Goal: Communication & Community: Answer question/provide support

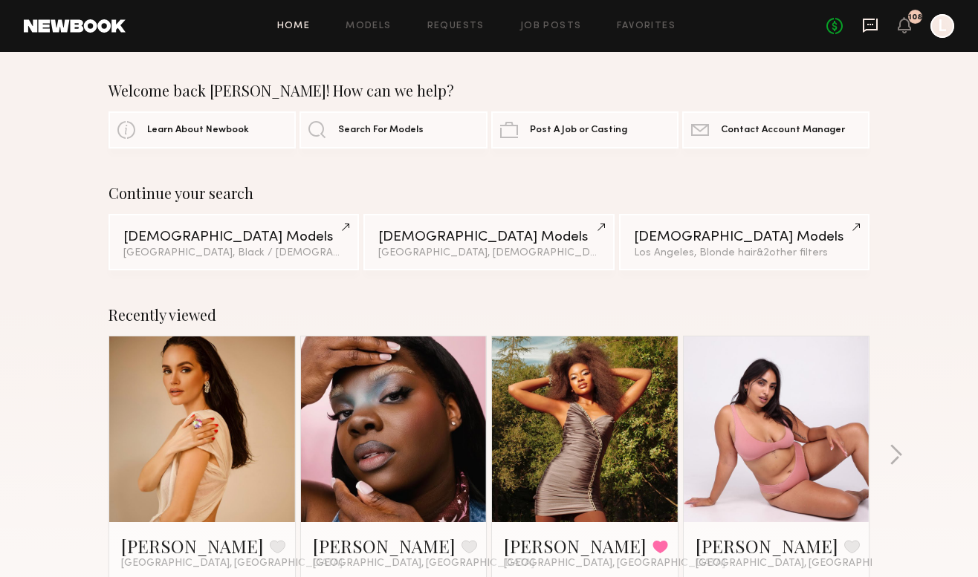
click at [873, 22] on icon at bounding box center [870, 25] width 16 height 16
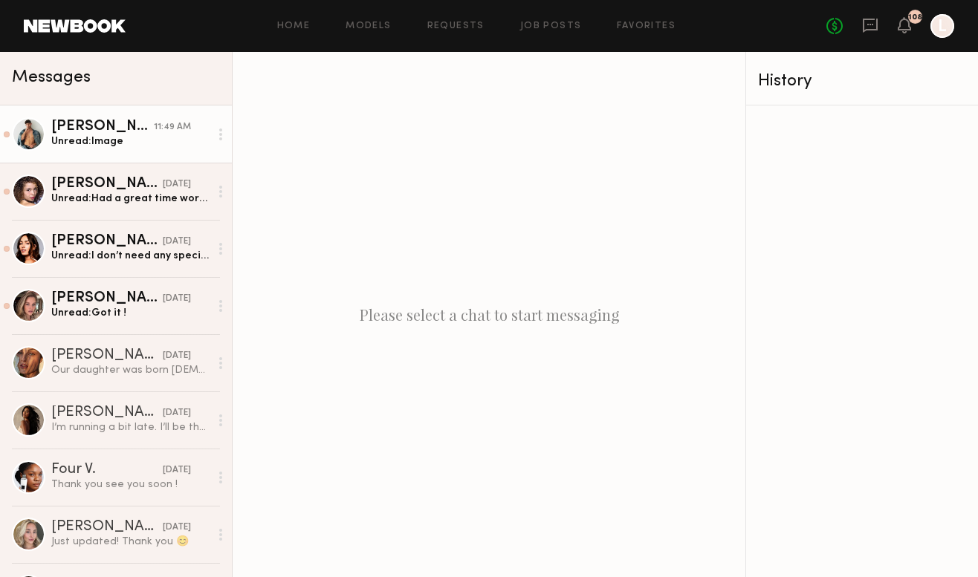
click at [92, 132] on div "[PERSON_NAME]" at bounding box center [102, 127] width 103 height 15
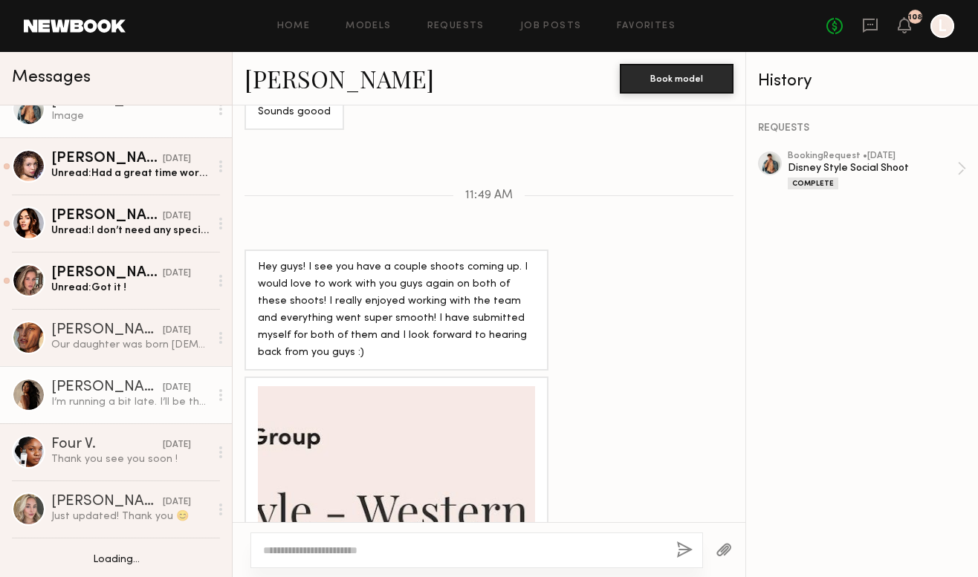
scroll to position [43, 0]
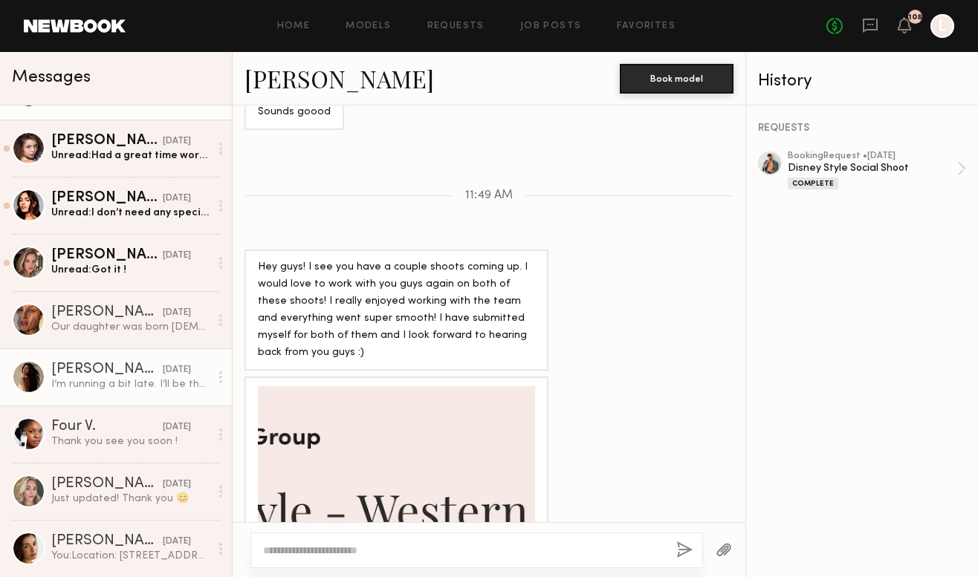
click at [163, 375] on div "[DATE]" at bounding box center [177, 370] width 28 height 14
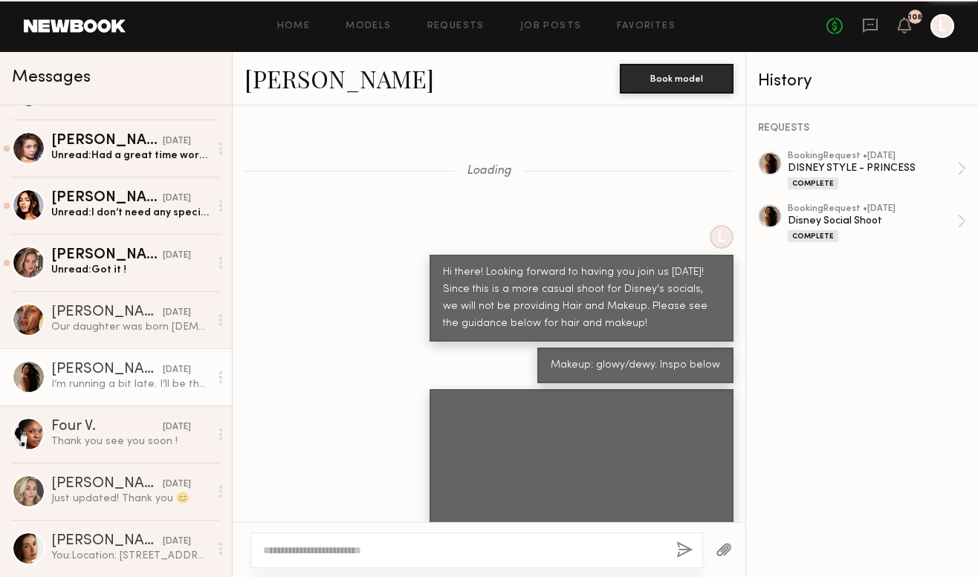
scroll to position [815, 0]
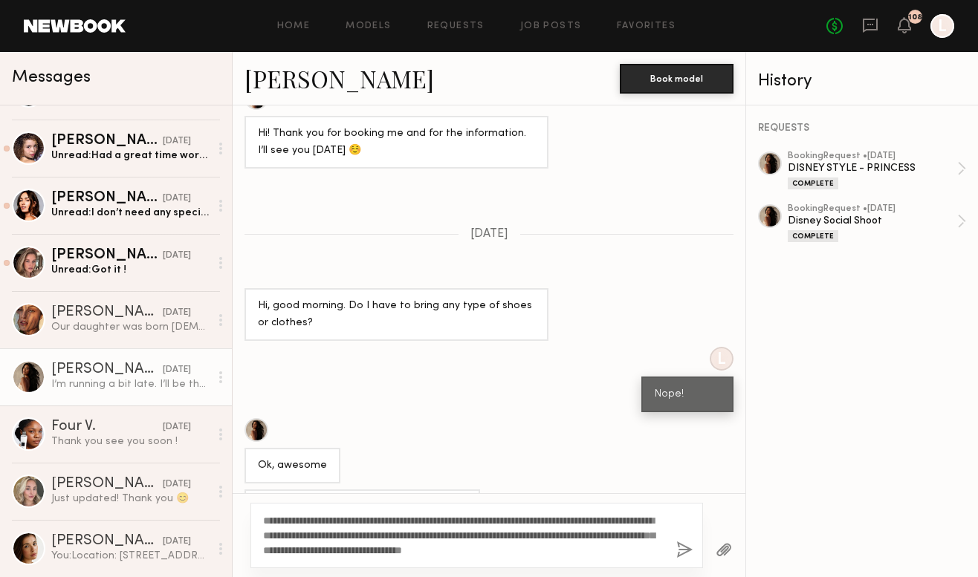
type textarea "**********"
click at [688, 553] on button "button" at bounding box center [684, 551] width 16 height 19
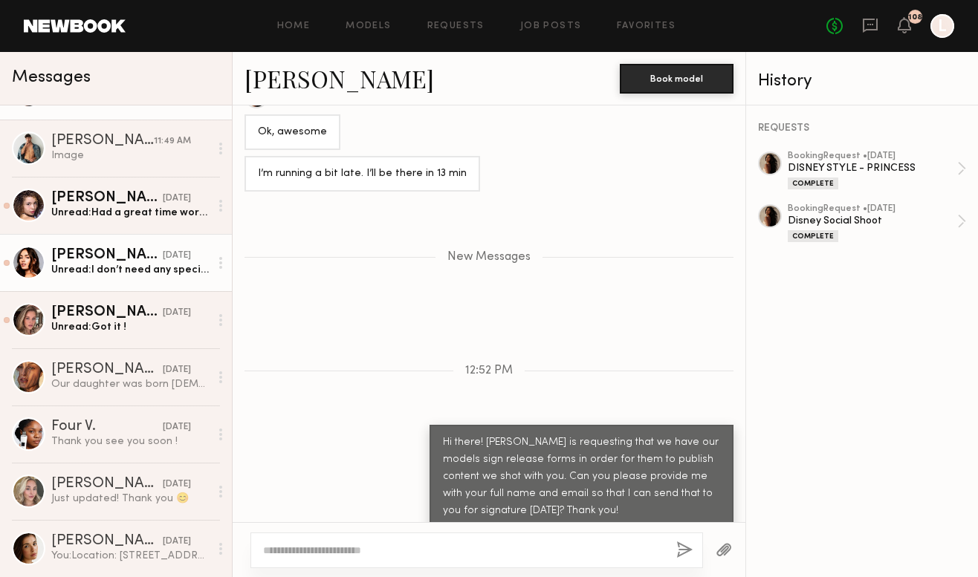
scroll to position [1238, 0]
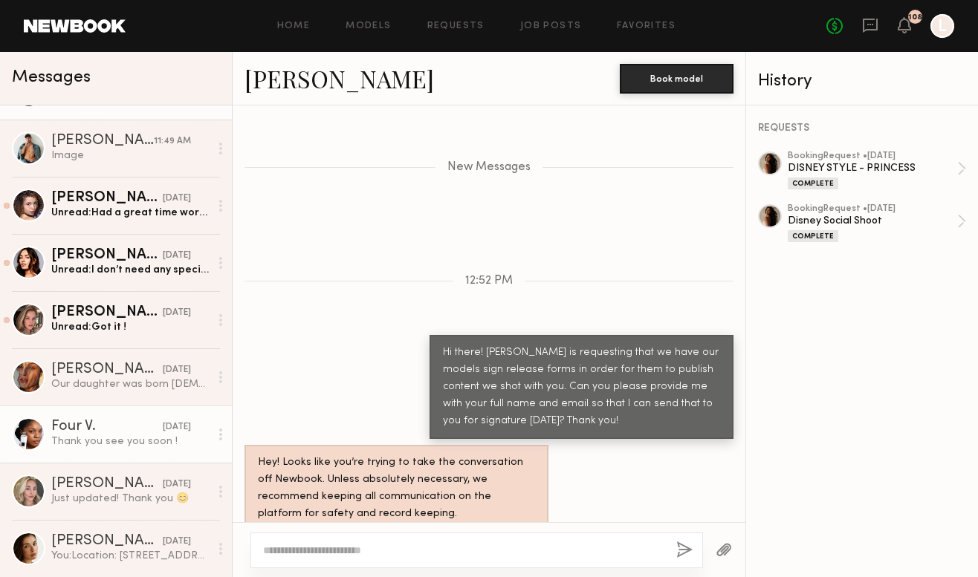
click at [174, 461] on link "Four V. [DATE] Thank you see you soon !" at bounding box center [116, 434] width 232 height 57
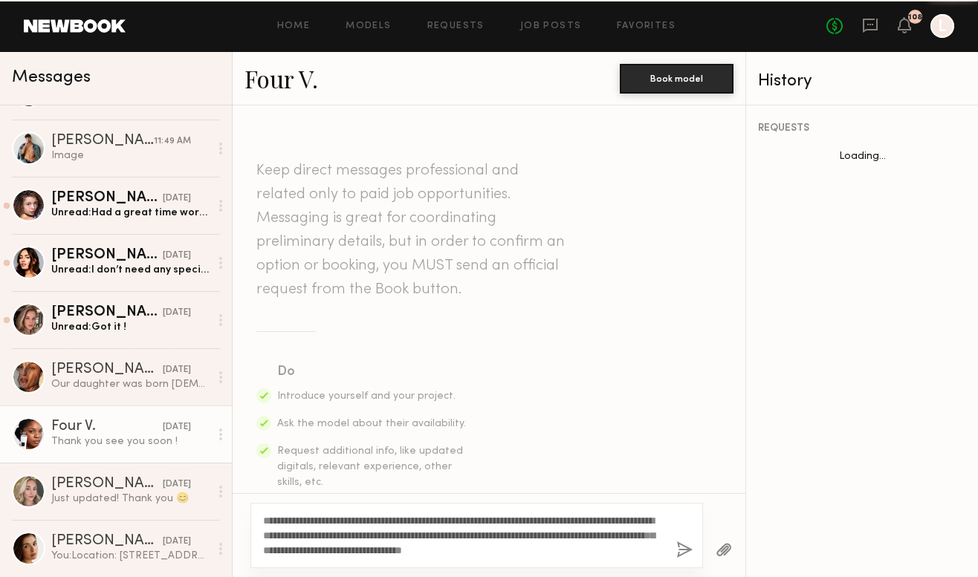
scroll to position [1497, 0]
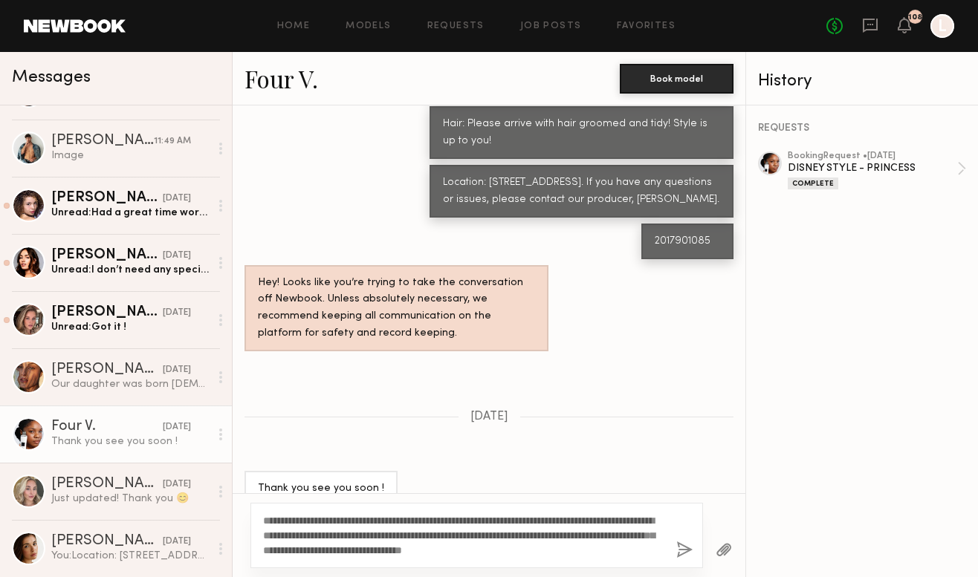
type textarea "**********"
click at [683, 554] on button "button" at bounding box center [684, 551] width 16 height 19
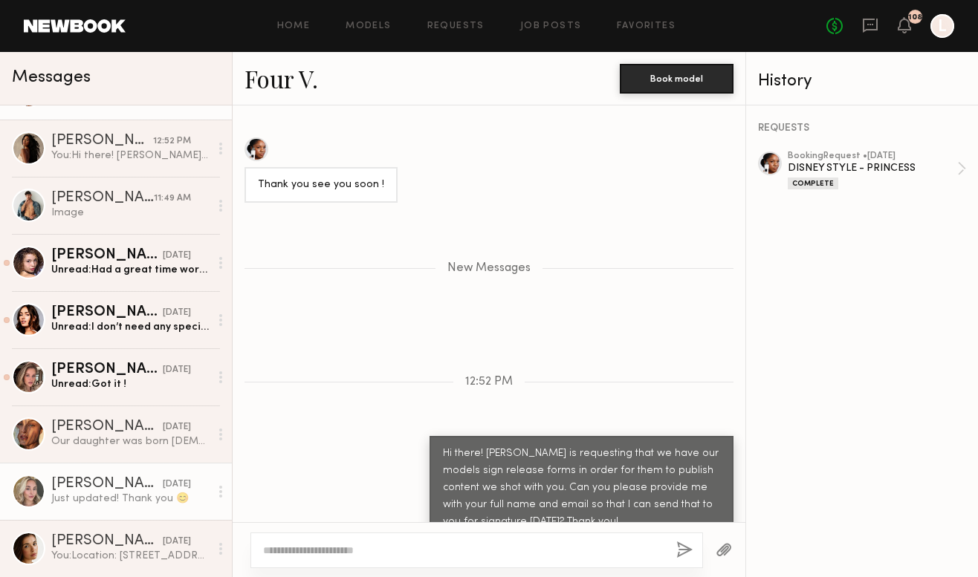
scroll to position [1920, 0]
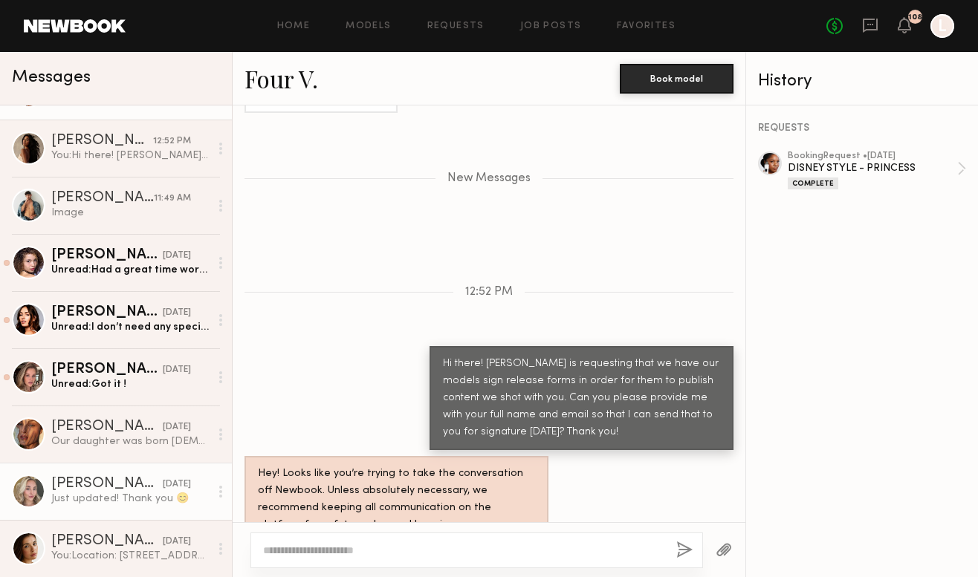
click at [163, 485] on div "[DATE]" at bounding box center [177, 485] width 28 height 14
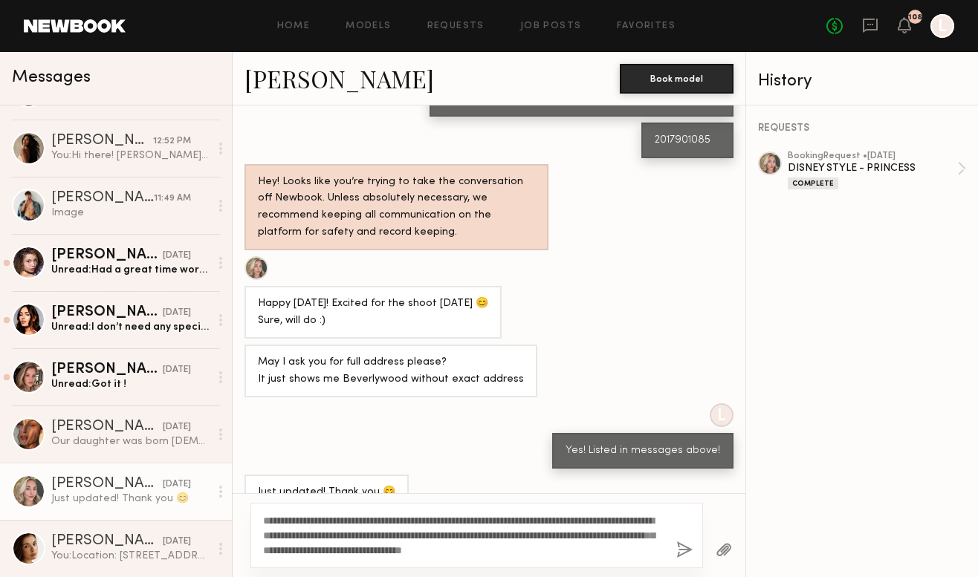
type textarea "**********"
click at [682, 551] on button "button" at bounding box center [684, 551] width 16 height 19
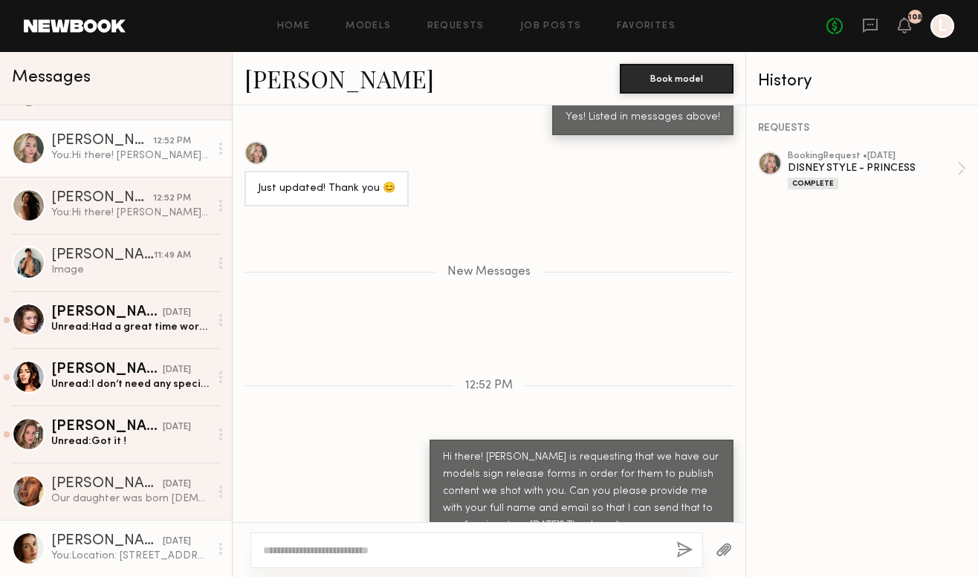
scroll to position [1720, 0]
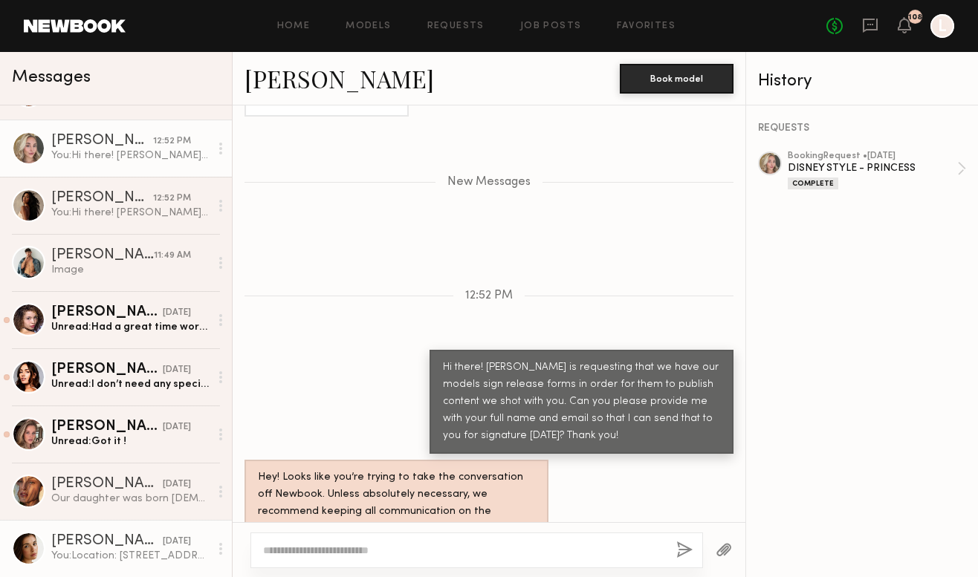
click at [163, 535] on div "[DATE]" at bounding box center [177, 542] width 28 height 14
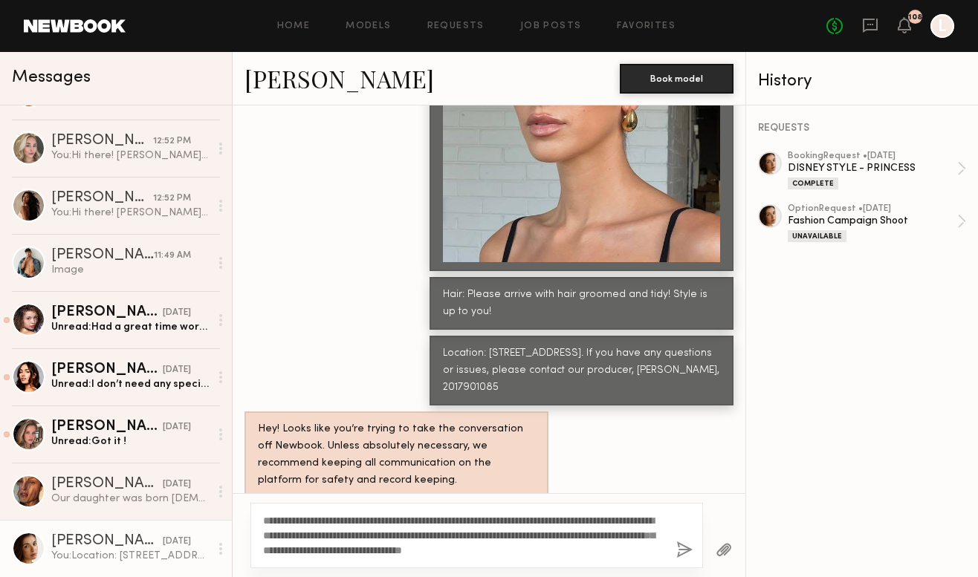
type textarea "**********"
click at [682, 546] on button "button" at bounding box center [684, 551] width 16 height 19
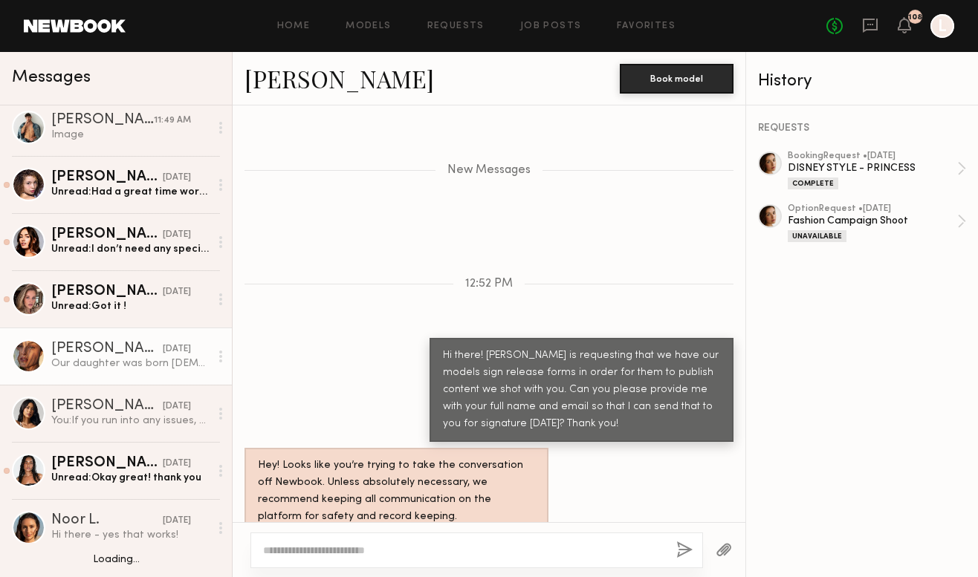
scroll to position [257, 0]
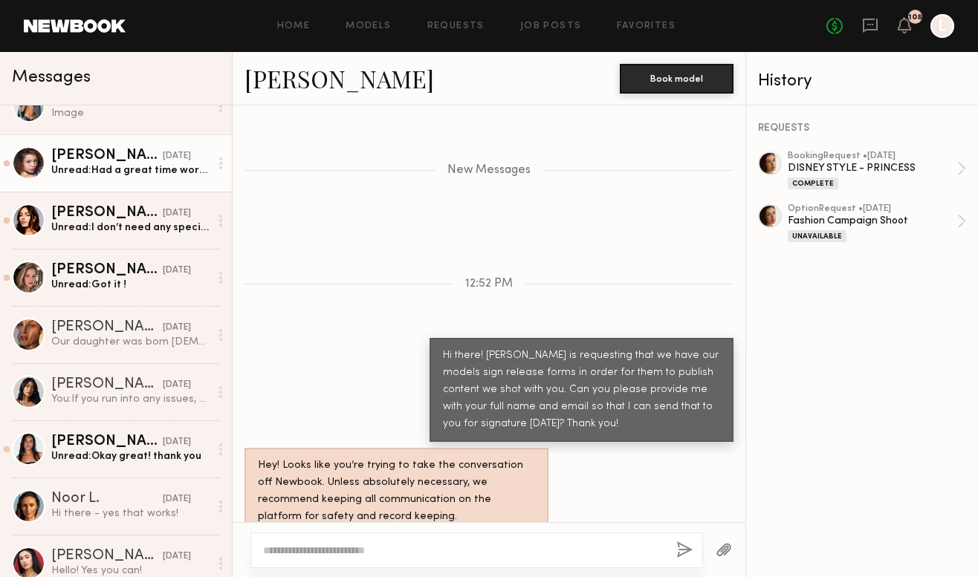
click at [69, 151] on div "[PERSON_NAME]" at bounding box center [106, 156] width 111 height 15
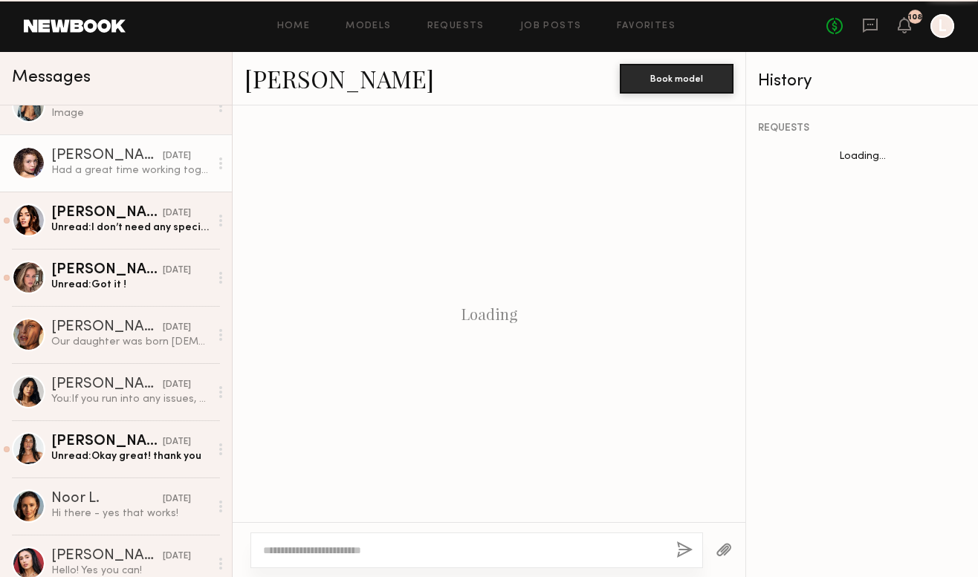
scroll to position [1307, 0]
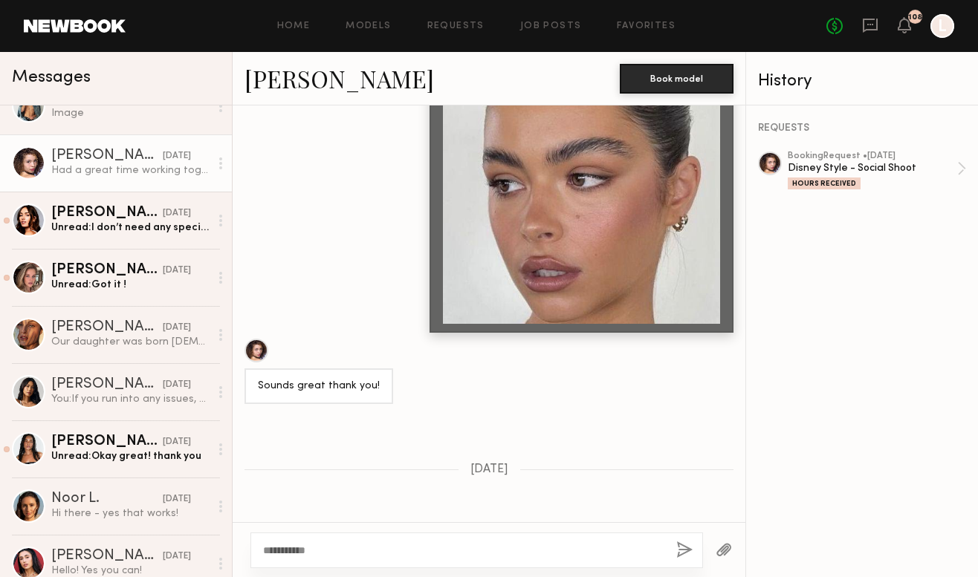
type textarea "**********"
click at [680, 555] on button "button" at bounding box center [684, 551] width 16 height 19
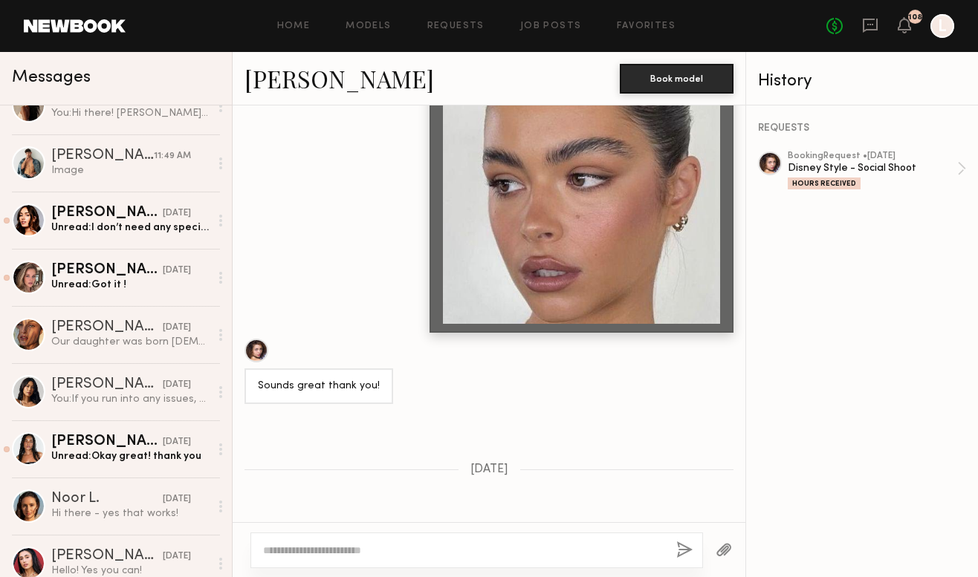
scroll to position [1575, 0]
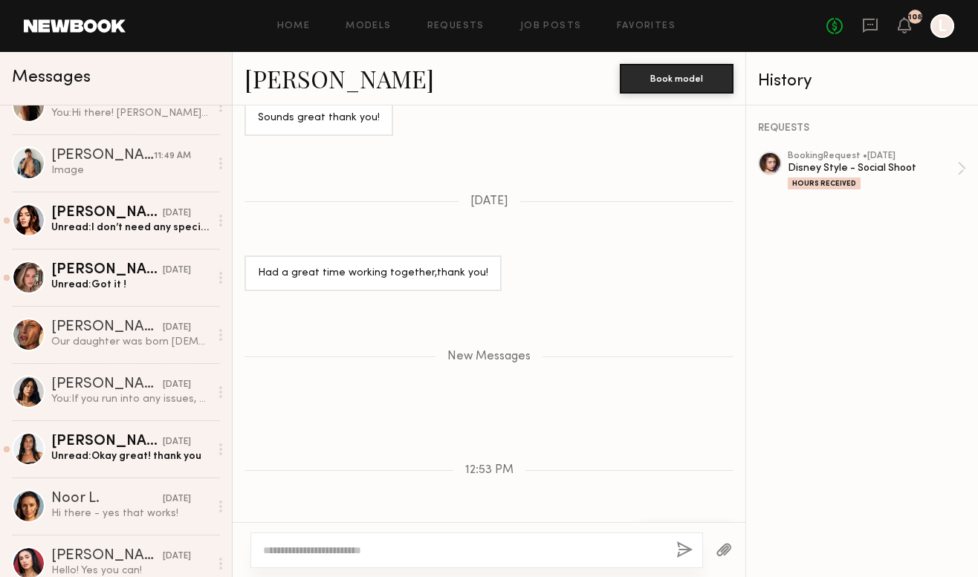
click at [542, 552] on textarea at bounding box center [463, 550] width 401 height 15
paste textarea "**********"
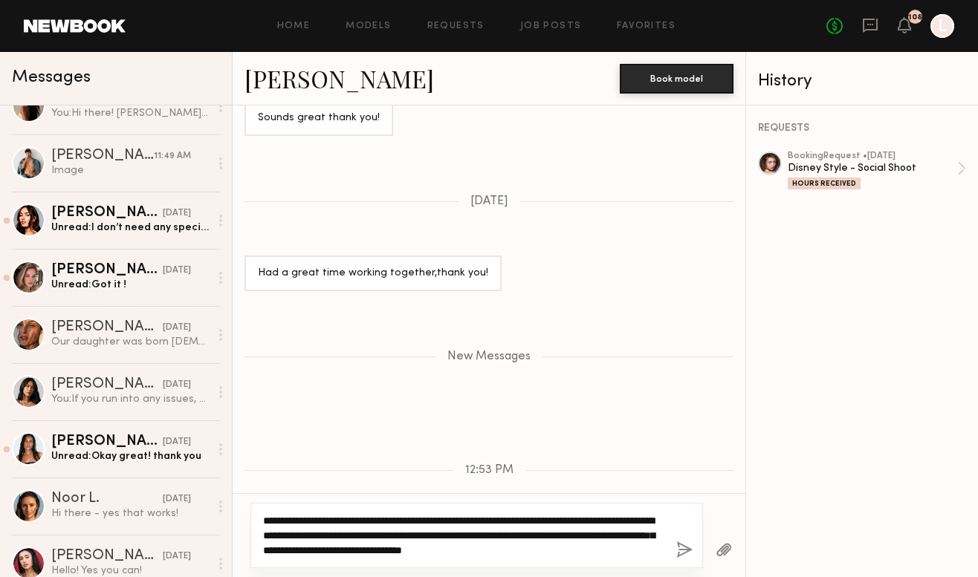
type textarea "**********"
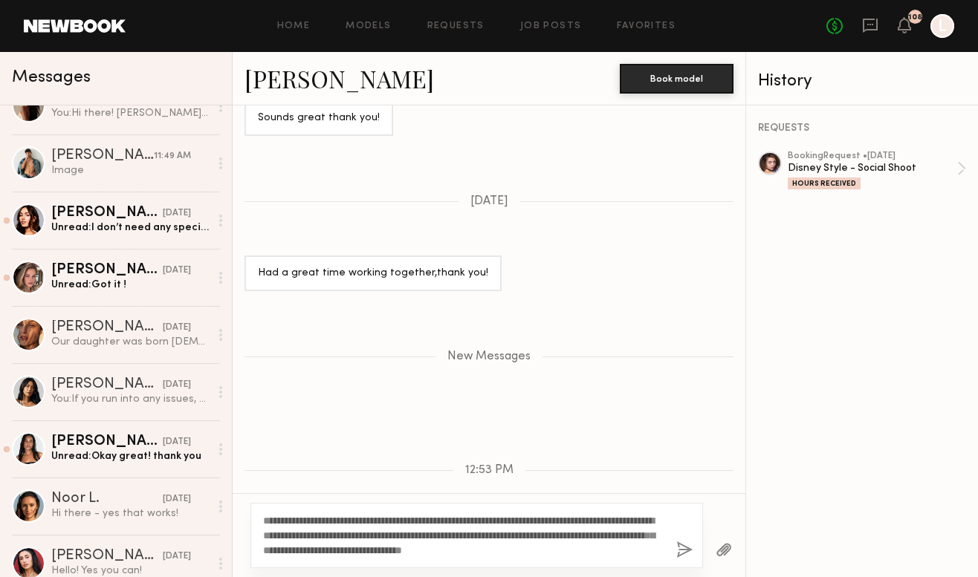
click at [689, 548] on button "button" at bounding box center [684, 551] width 16 height 19
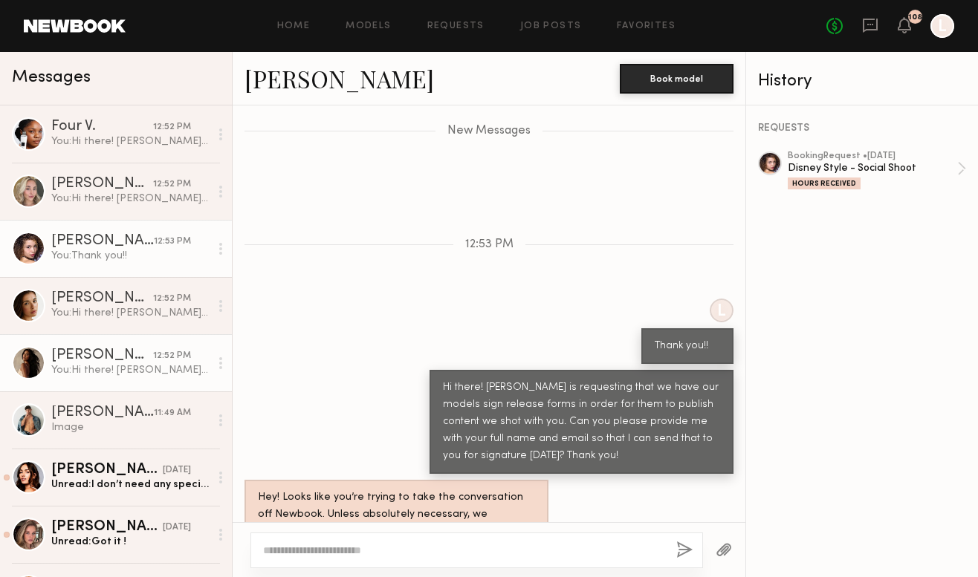
scroll to position [0, 0]
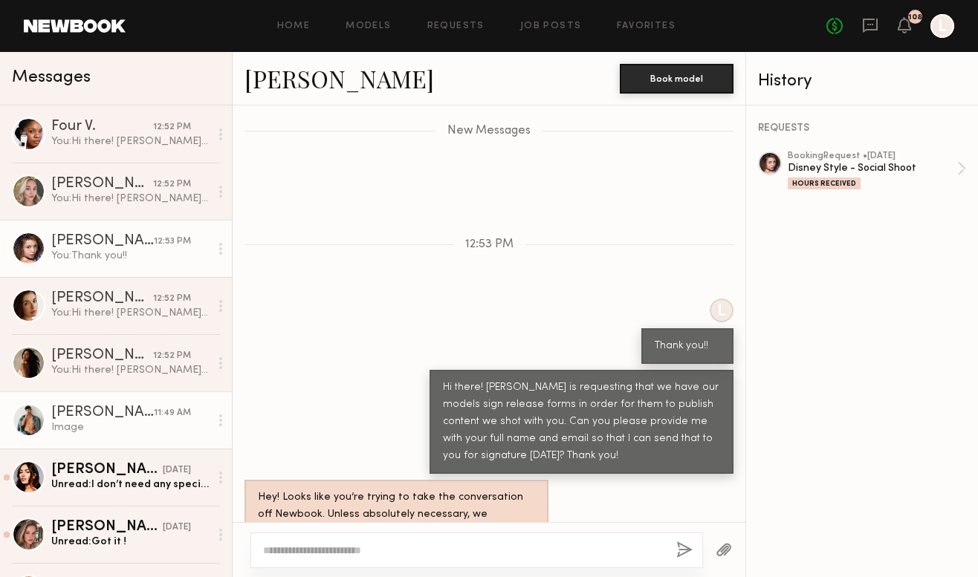
click at [125, 429] on div "Image" at bounding box center [130, 428] width 158 height 14
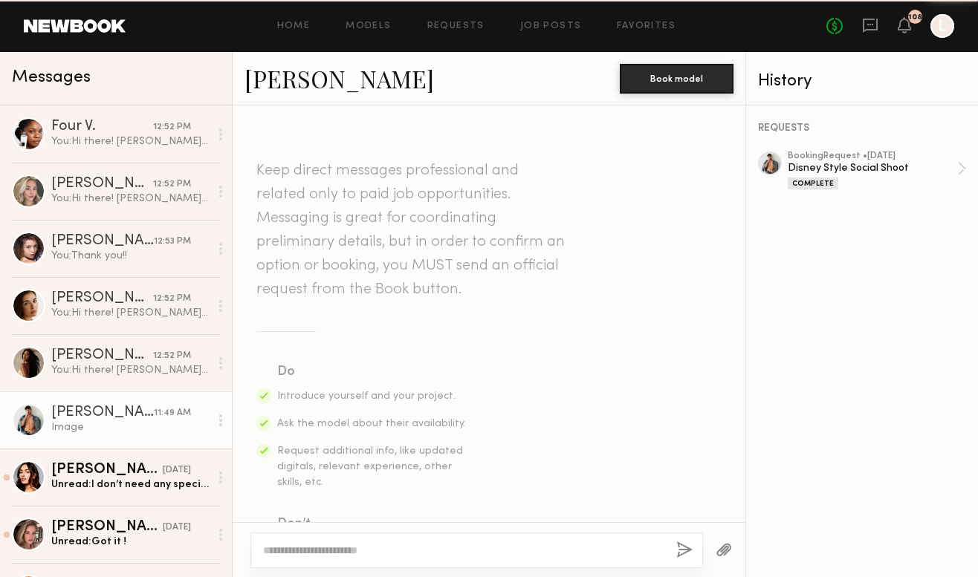
scroll to position [1636, 0]
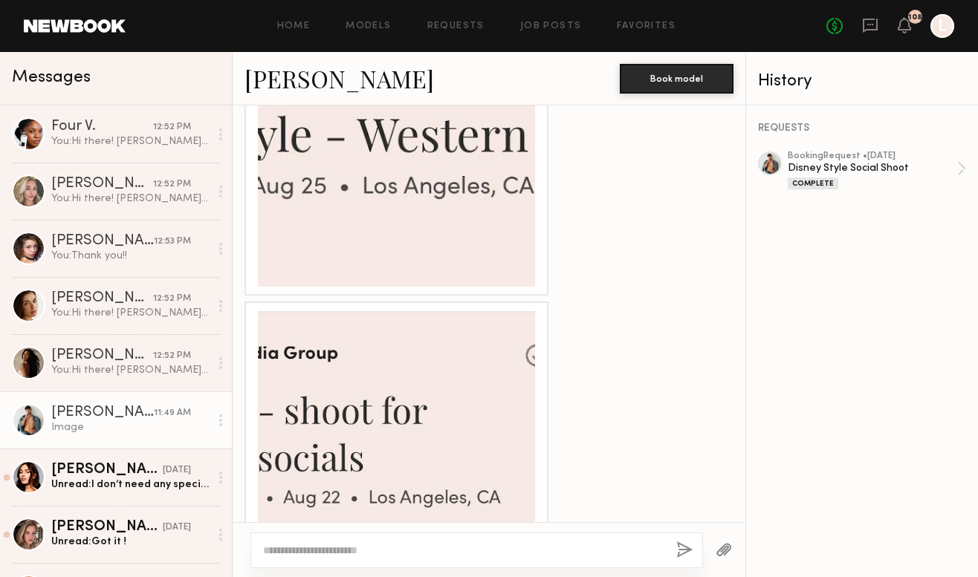
click at [276, 551] on textarea at bounding box center [463, 550] width 401 height 15
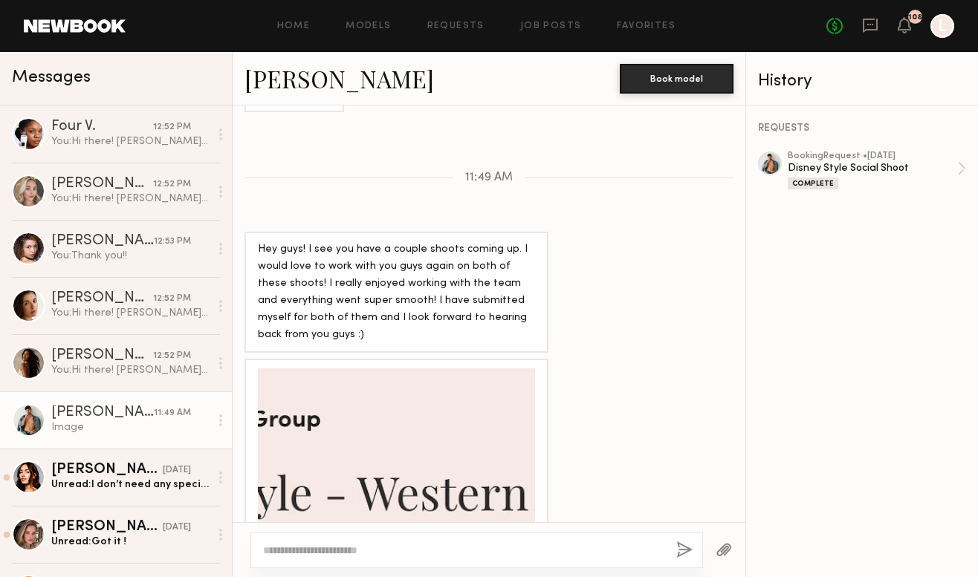
scroll to position [1252, 0]
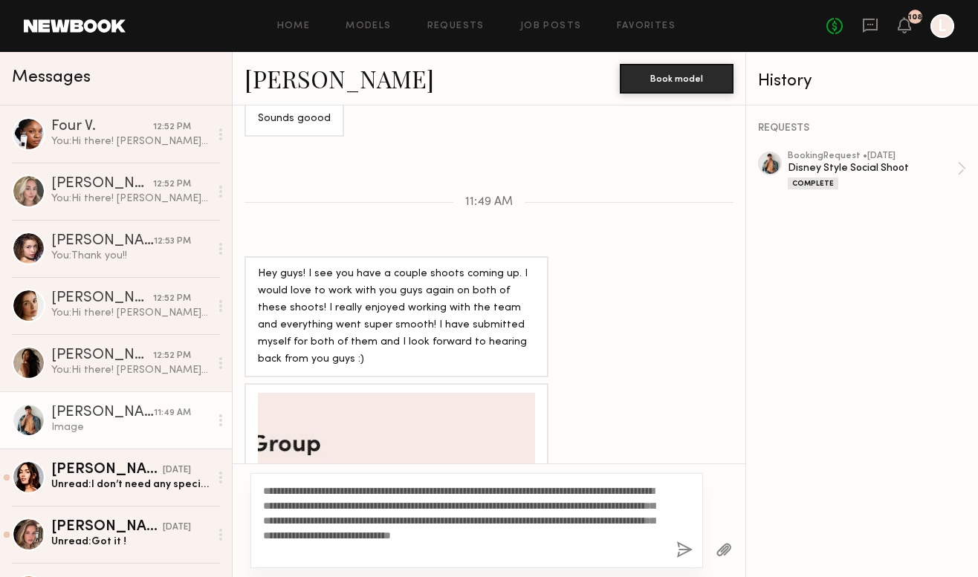
drag, startPoint x: 407, startPoint y: 504, endPoint x: 365, endPoint y: 505, distance: 41.6
click at [365, 505] on textarea "**********" at bounding box center [463, 521] width 401 height 74
type textarea "**********"
click at [685, 550] on button "button" at bounding box center [684, 551] width 16 height 19
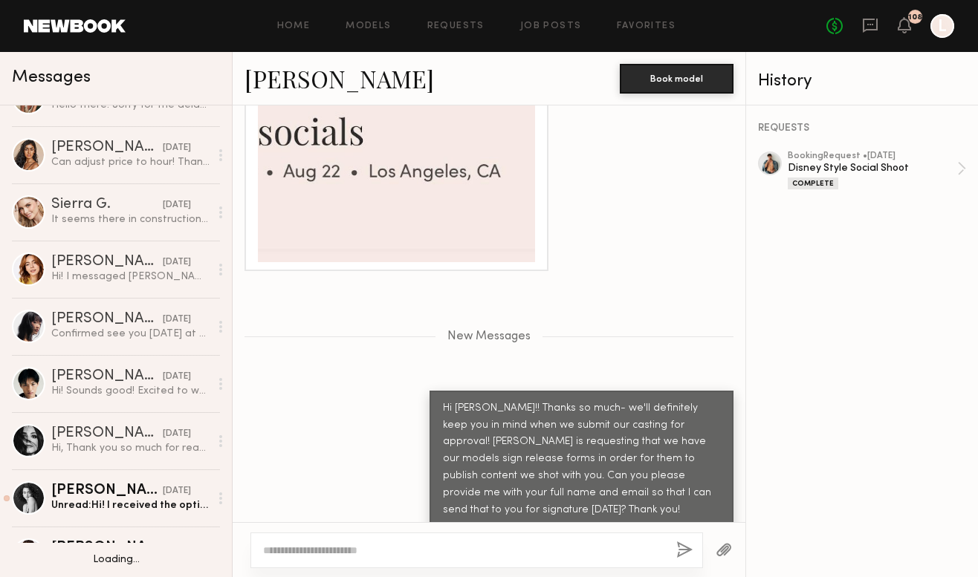
scroll to position [783, 0]
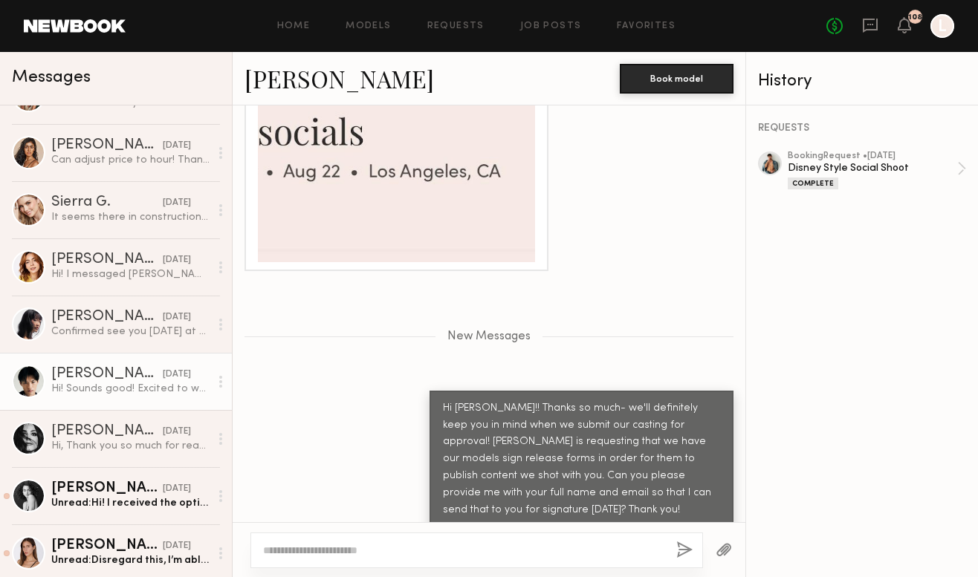
click at [143, 394] on div "Hi! Sounds good! Excited to work with you guys [DATE]." at bounding box center [130, 389] width 158 height 14
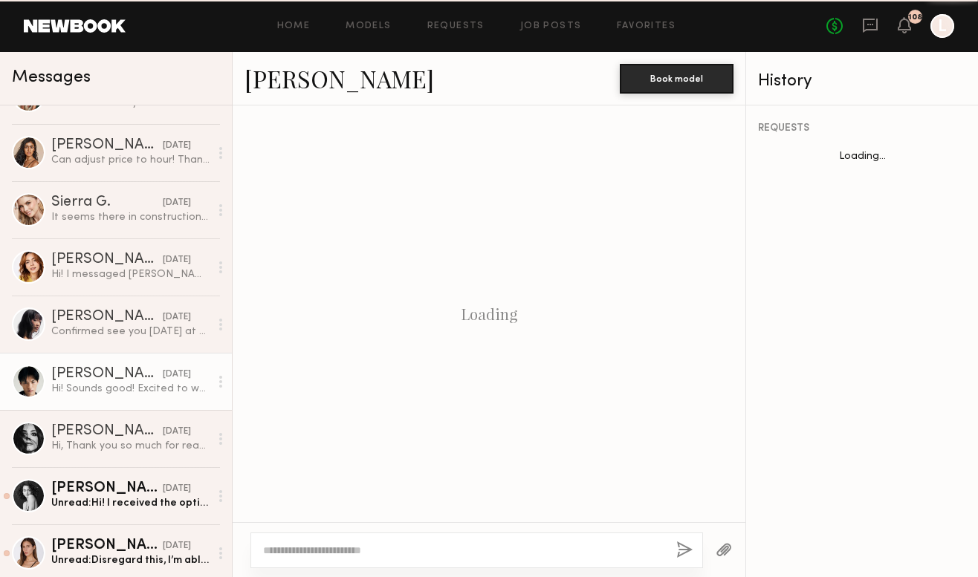
scroll to position [1263, 0]
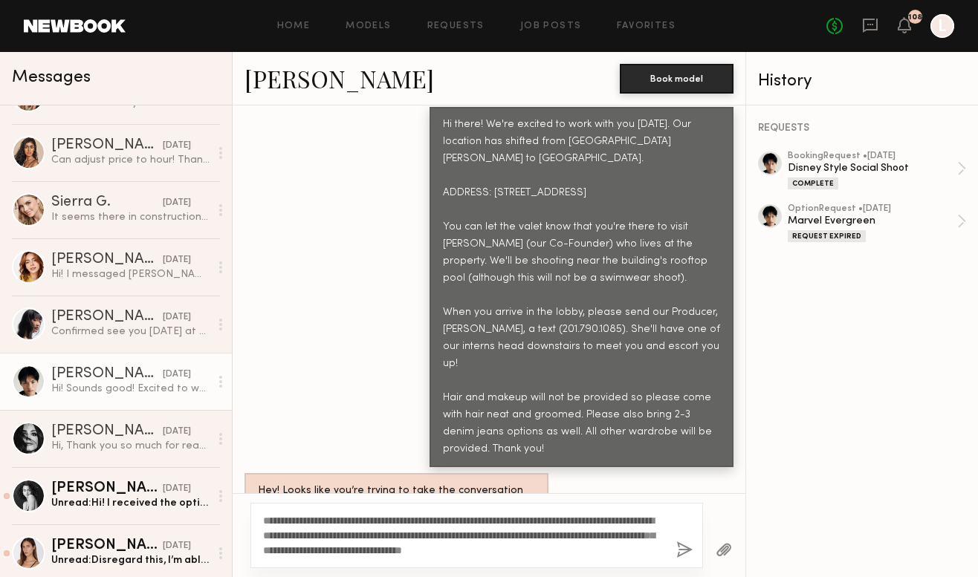
type textarea "**********"
click at [688, 551] on button "button" at bounding box center [684, 551] width 16 height 19
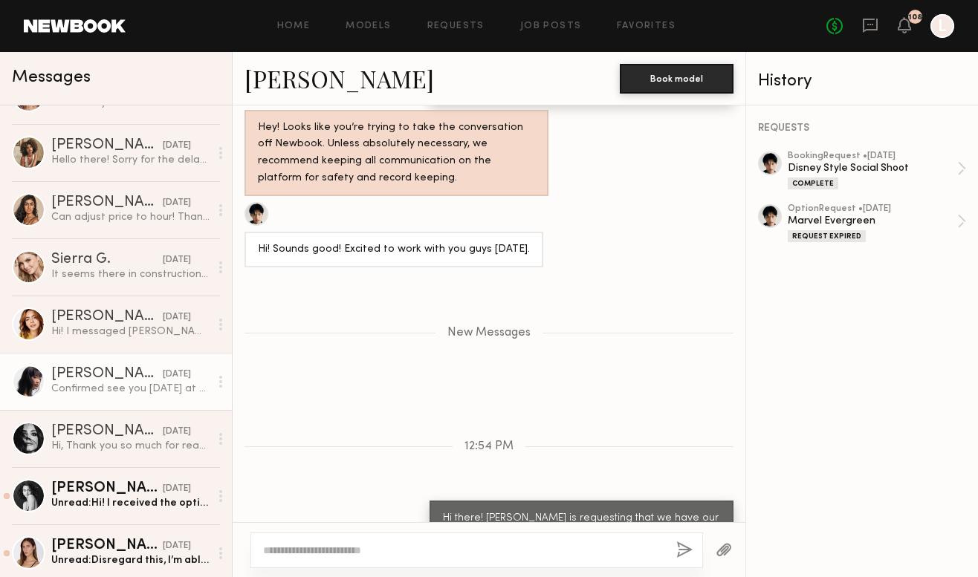
scroll to position [1717, 0]
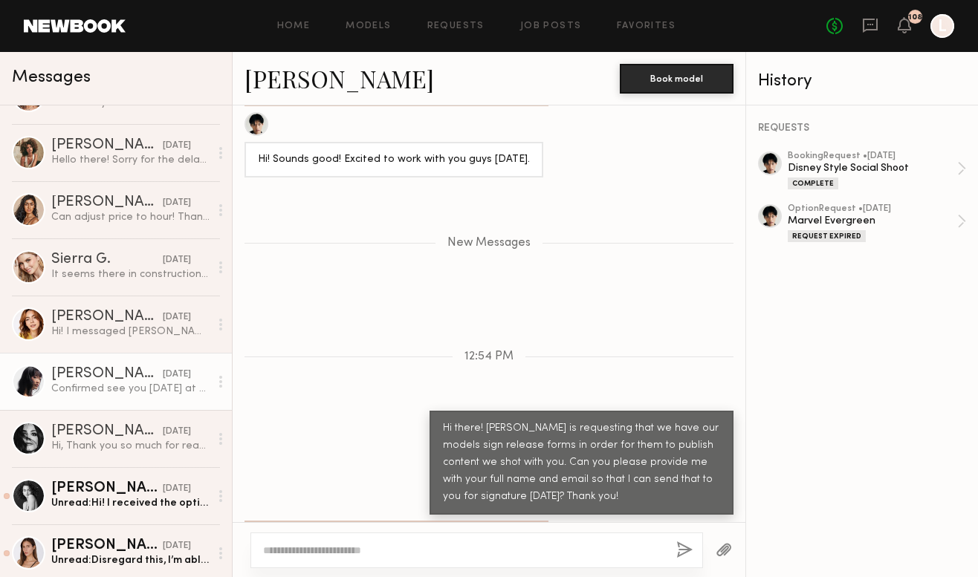
click at [155, 397] on link "[PERSON_NAME] [DATE] Confirmed see you [DATE] at 2pm!" at bounding box center [116, 381] width 232 height 57
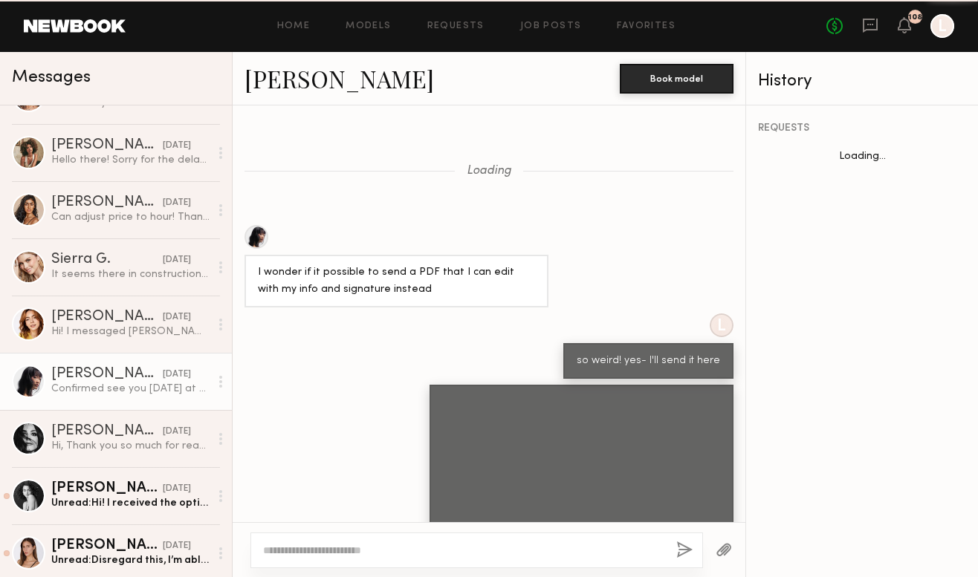
scroll to position [2298, 0]
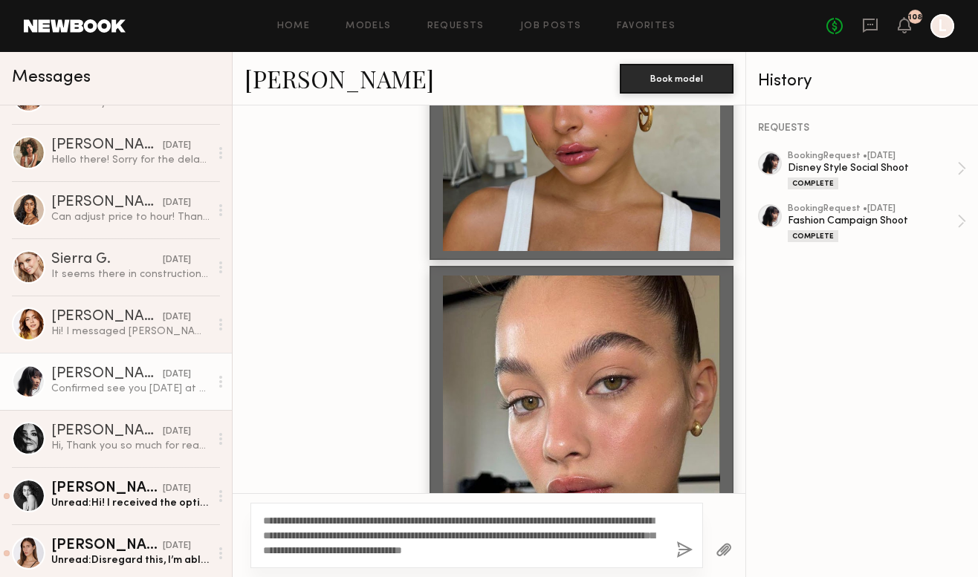
type textarea "**********"
click at [680, 546] on button "button" at bounding box center [684, 551] width 16 height 19
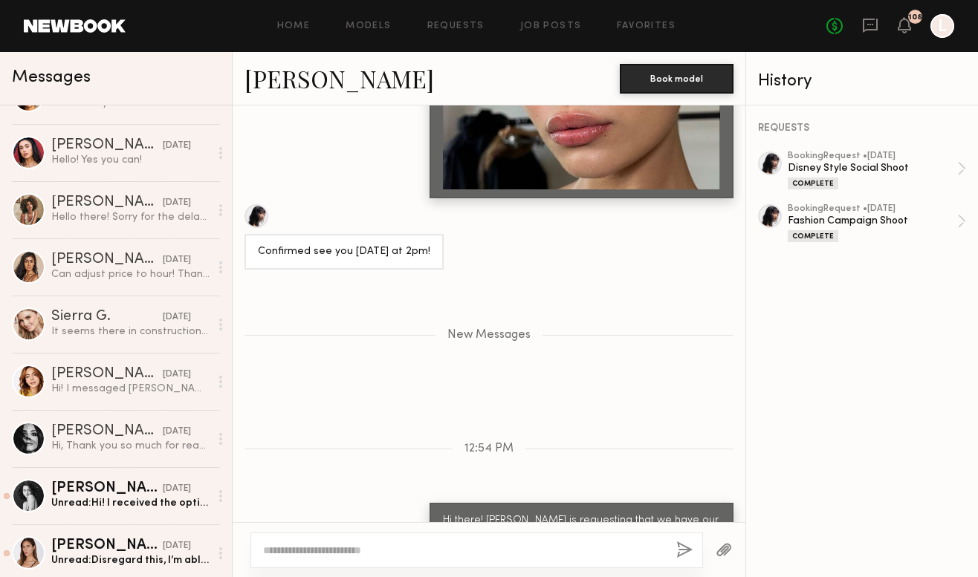
scroll to position [2751, 0]
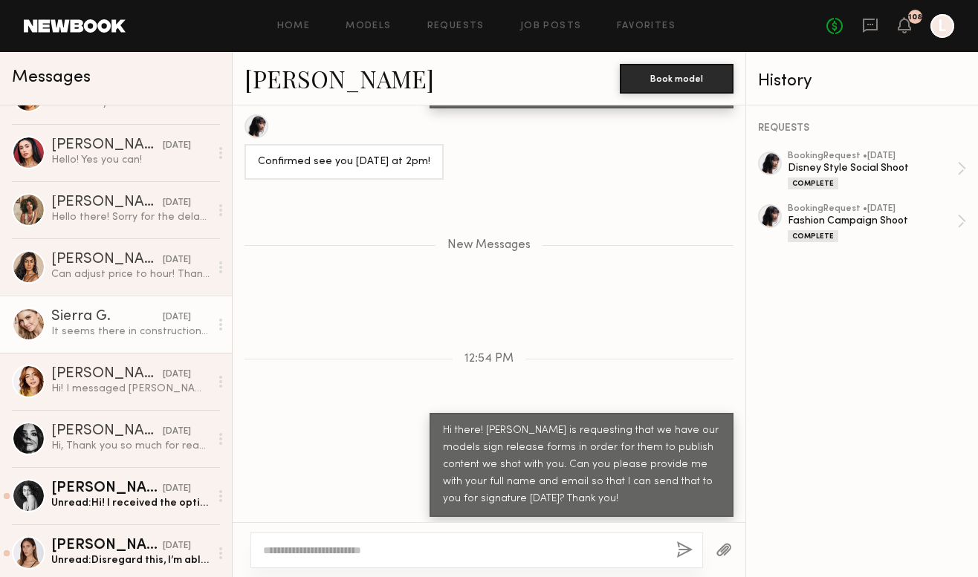
click at [110, 323] on div "Sierra G." at bounding box center [106, 317] width 111 height 15
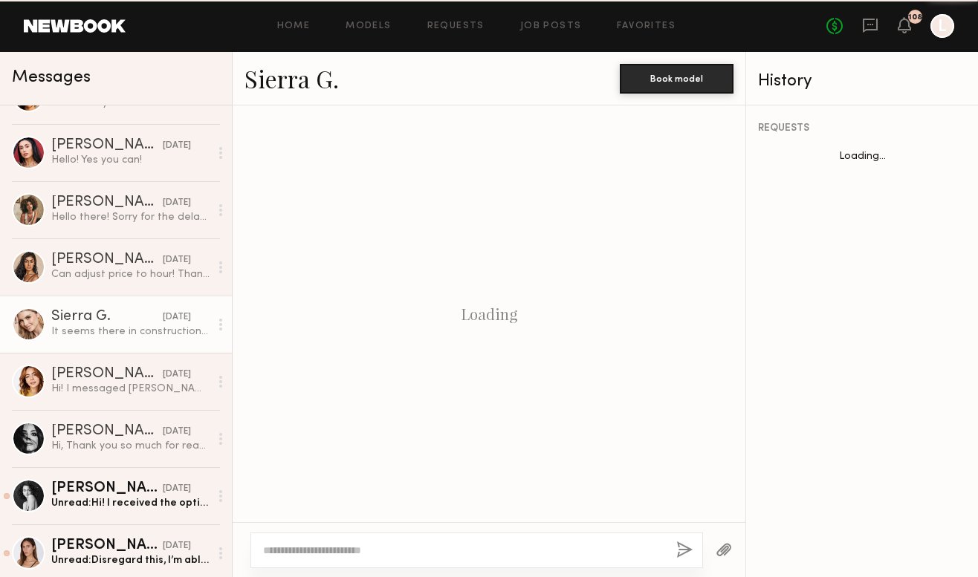
scroll to position [1709, 0]
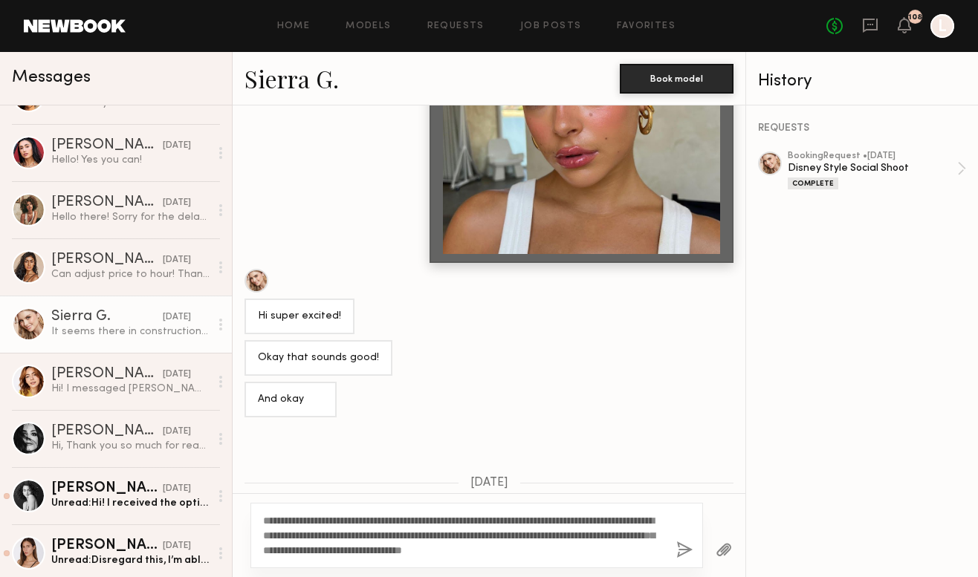
type textarea "**********"
click at [679, 555] on button "button" at bounding box center [684, 551] width 16 height 19
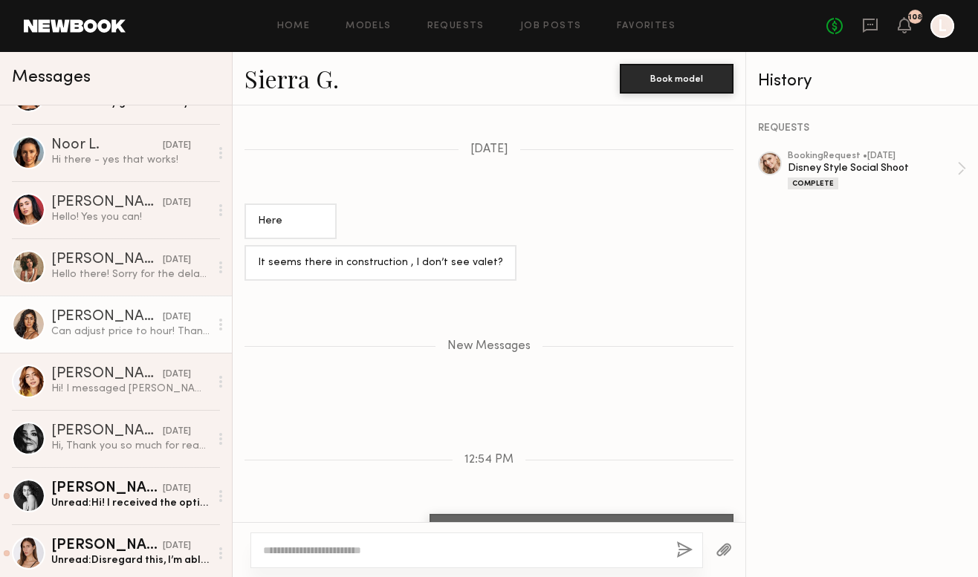
scroll to position [2133, 0]
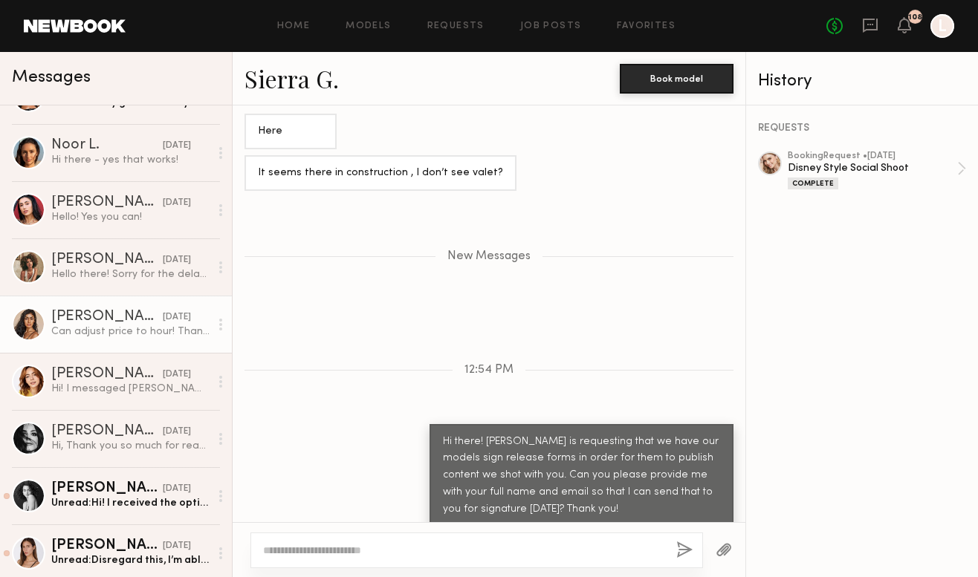
click at [131, 336] on div "Can adjust price to hour! Thank you for [DATE]!" at bounding box center [130, 332] width 158 height 14
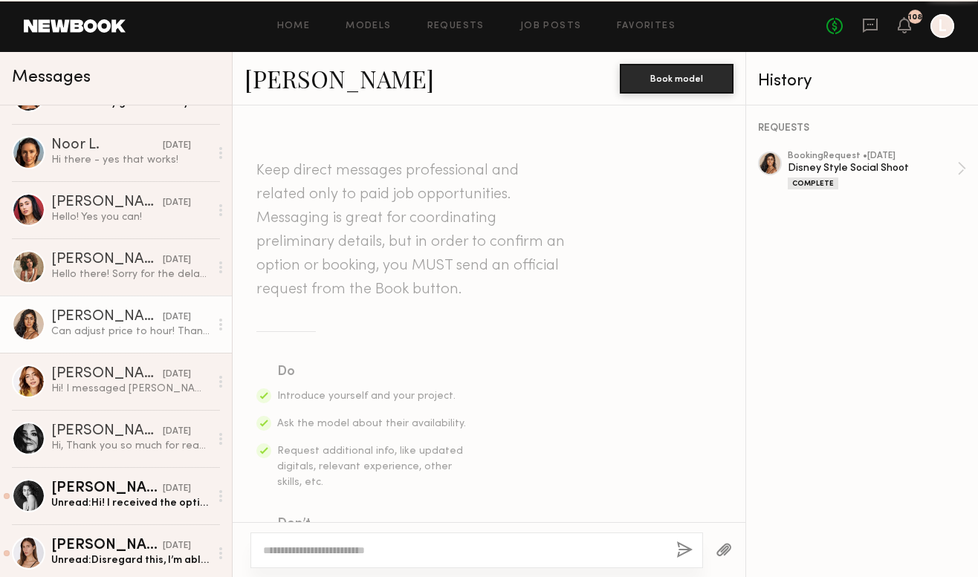
scroll to position [1516, 0]
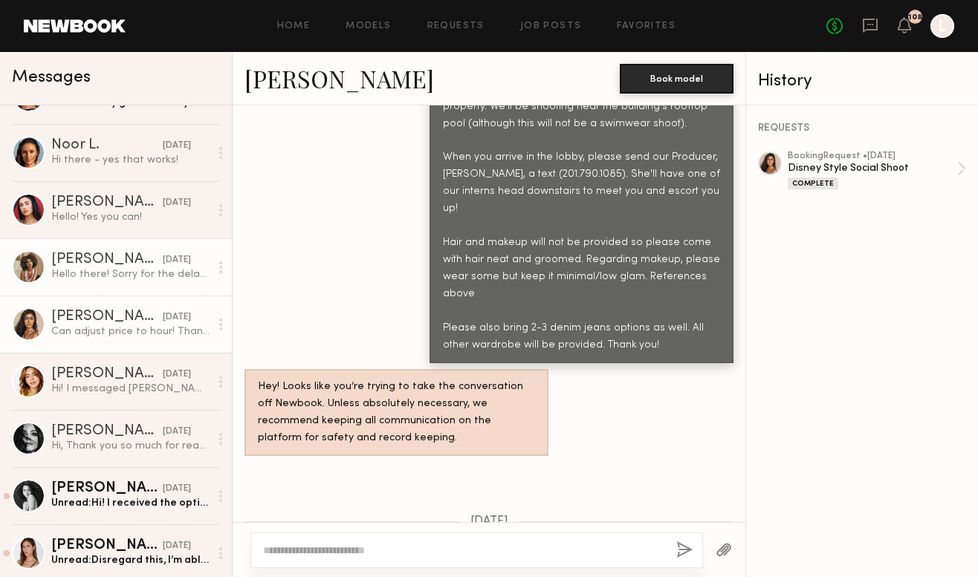
click at [165, 280] on div "Hello there! Sorry for the delay in confirming this job- I had another client h…" at bounding box center [130, 275] width 158 height 14
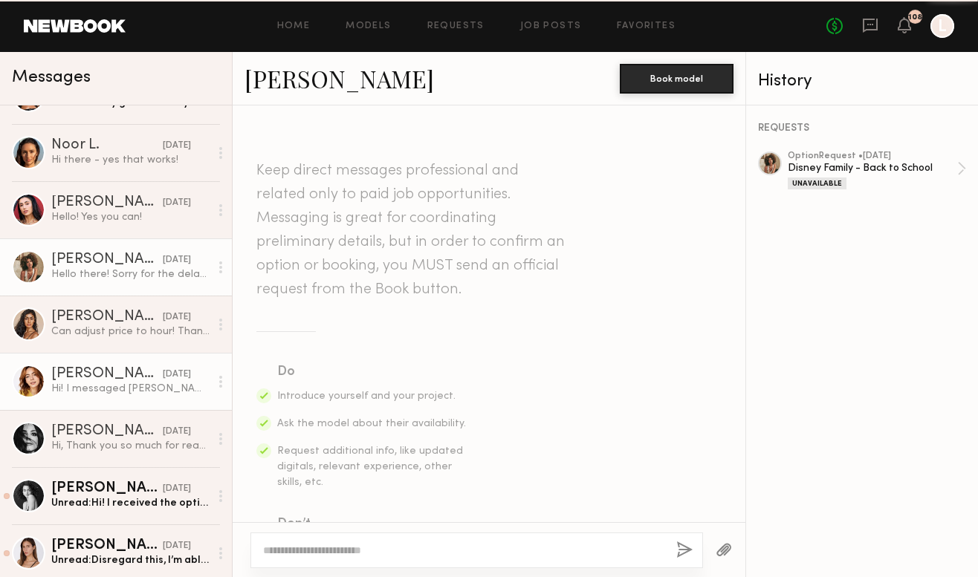
scroll to position [1359, 0]
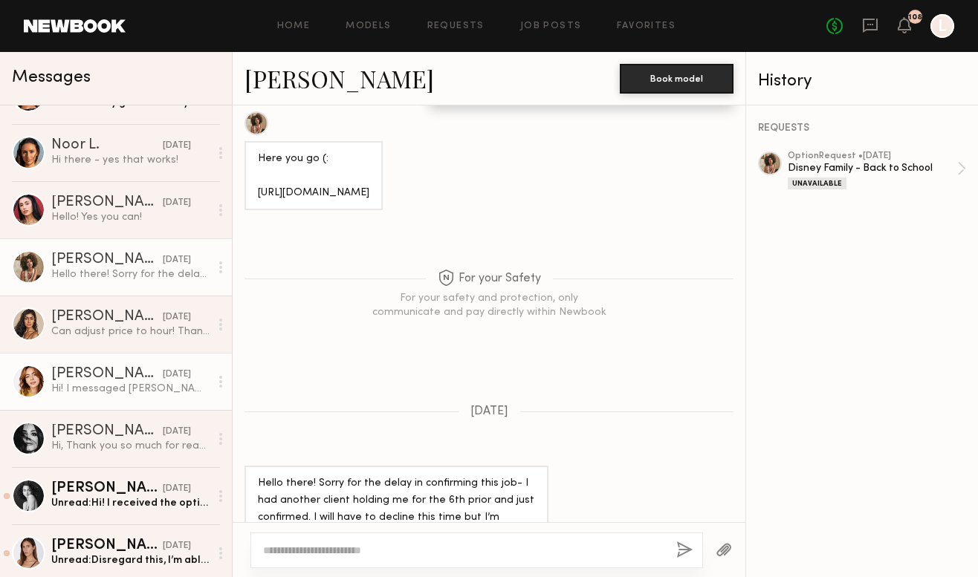
click at [173, 389] on div "Hi! I messaged [PERSON_NAME] but I'm here! In the lobby!" at bounding box center [130, 389] width 158 height 14
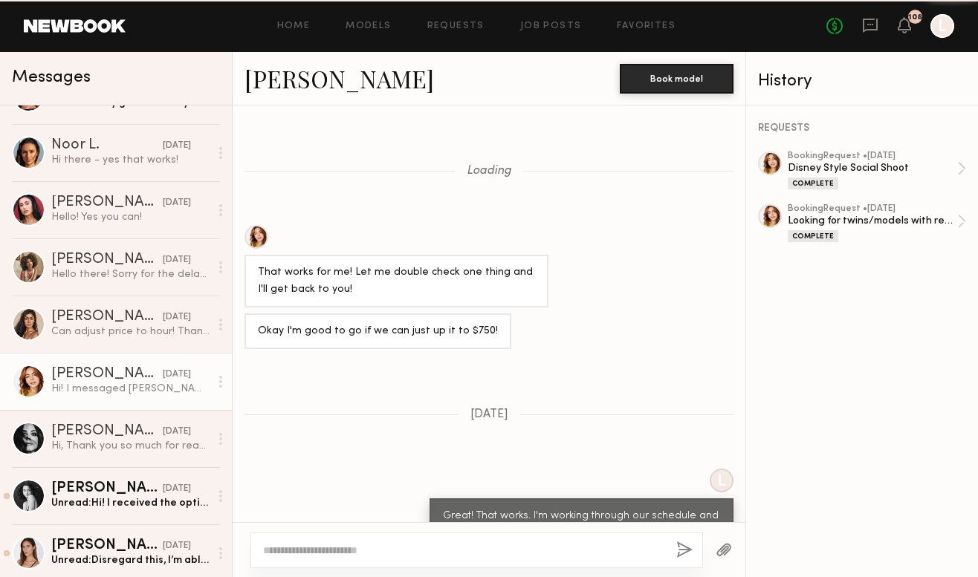
scroll to position [1591, 0]
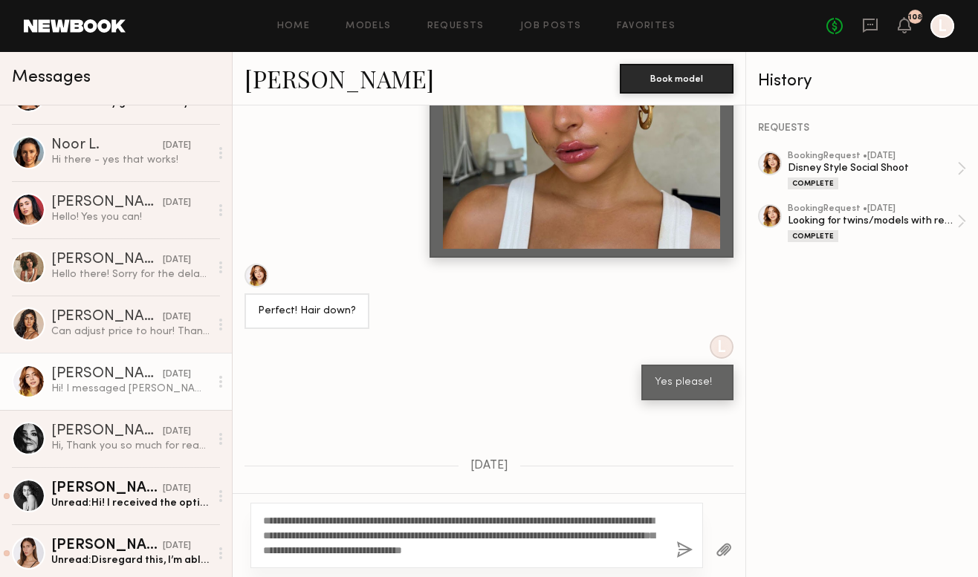
type textarea "**********"
click at [687, 551] on button "button" at bounding box center [684, 551] width 16 height 19
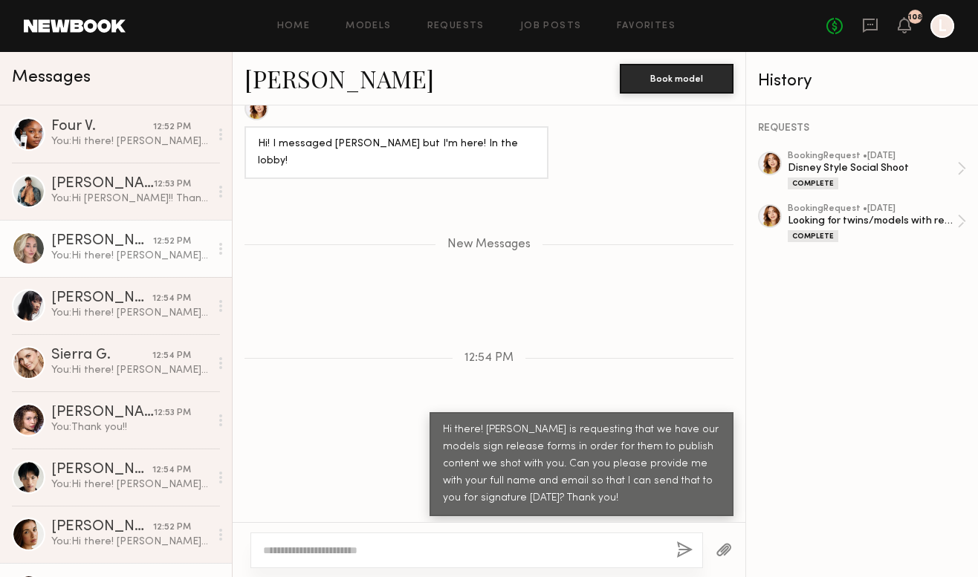
scroll to position [0, 0]
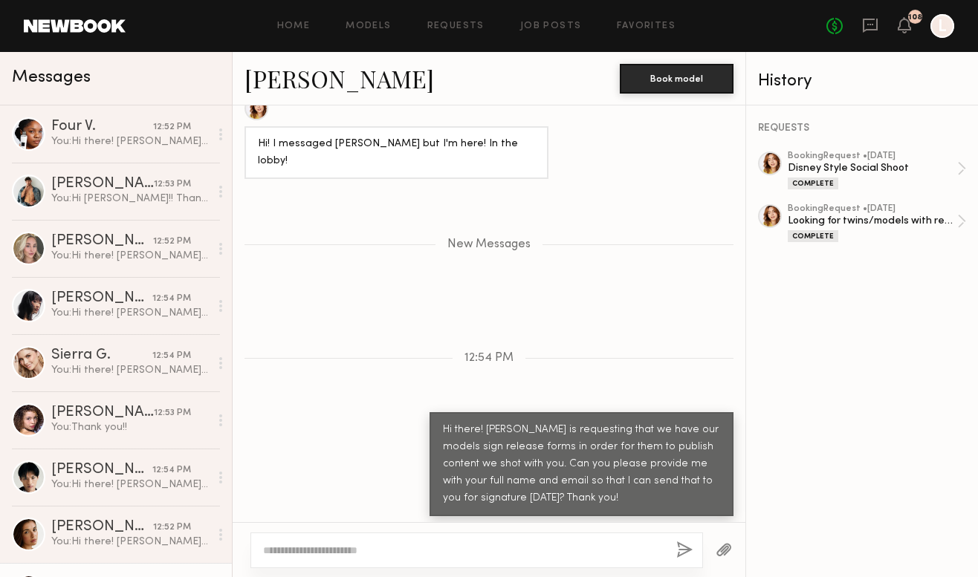
click at [80, 40] on header "Home Models Requests Job Posts Favorites Sign Out No fees up to $5,000 108 L" at bounding box center [489, 26] width 978 height 52
click at [71, 25] on link at bounding box center [75, 25] width 102 height 13
